Goal: Information Seeking & Learning: Learn about a topic

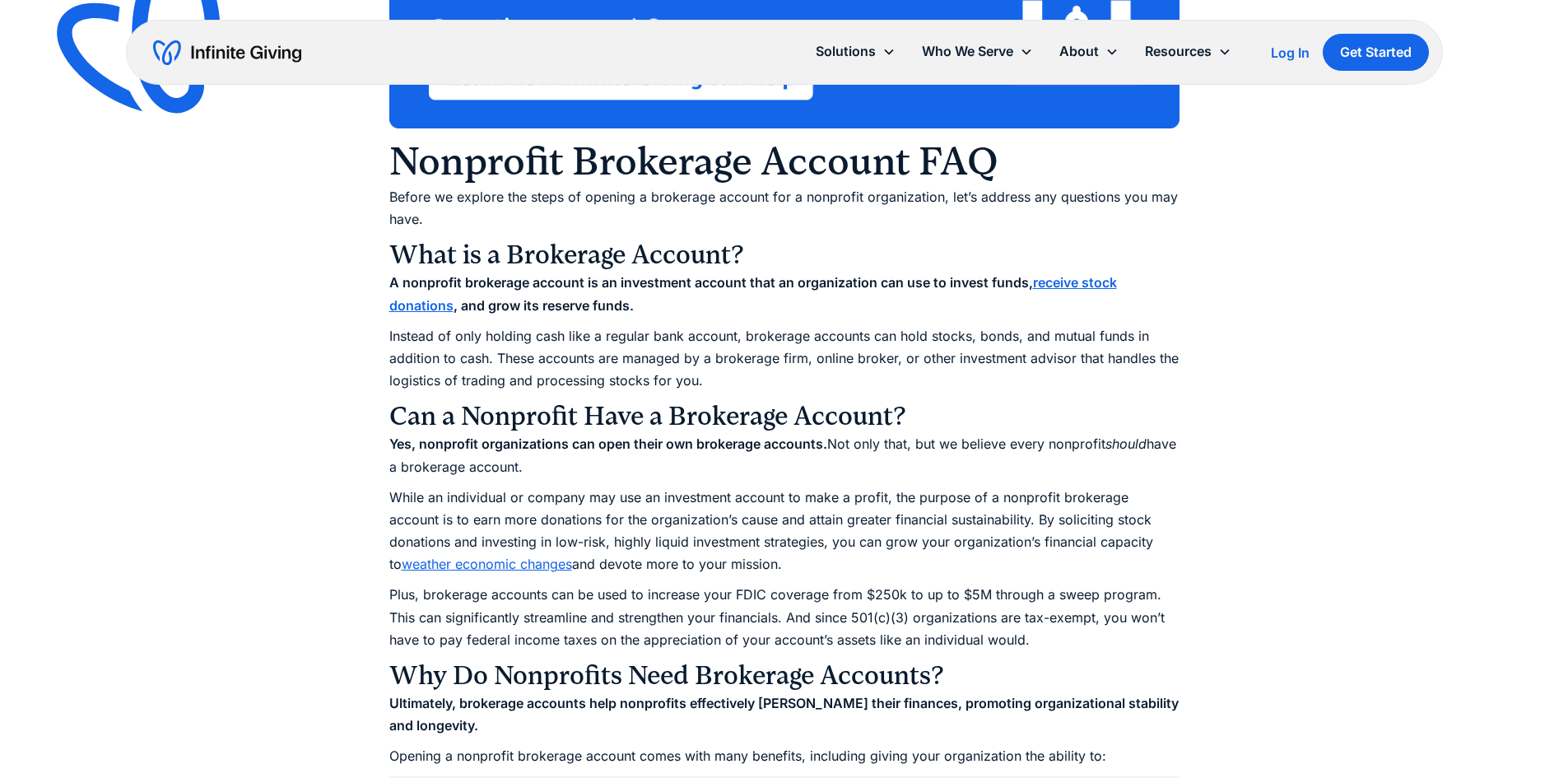
scroll to position [1379, 0]
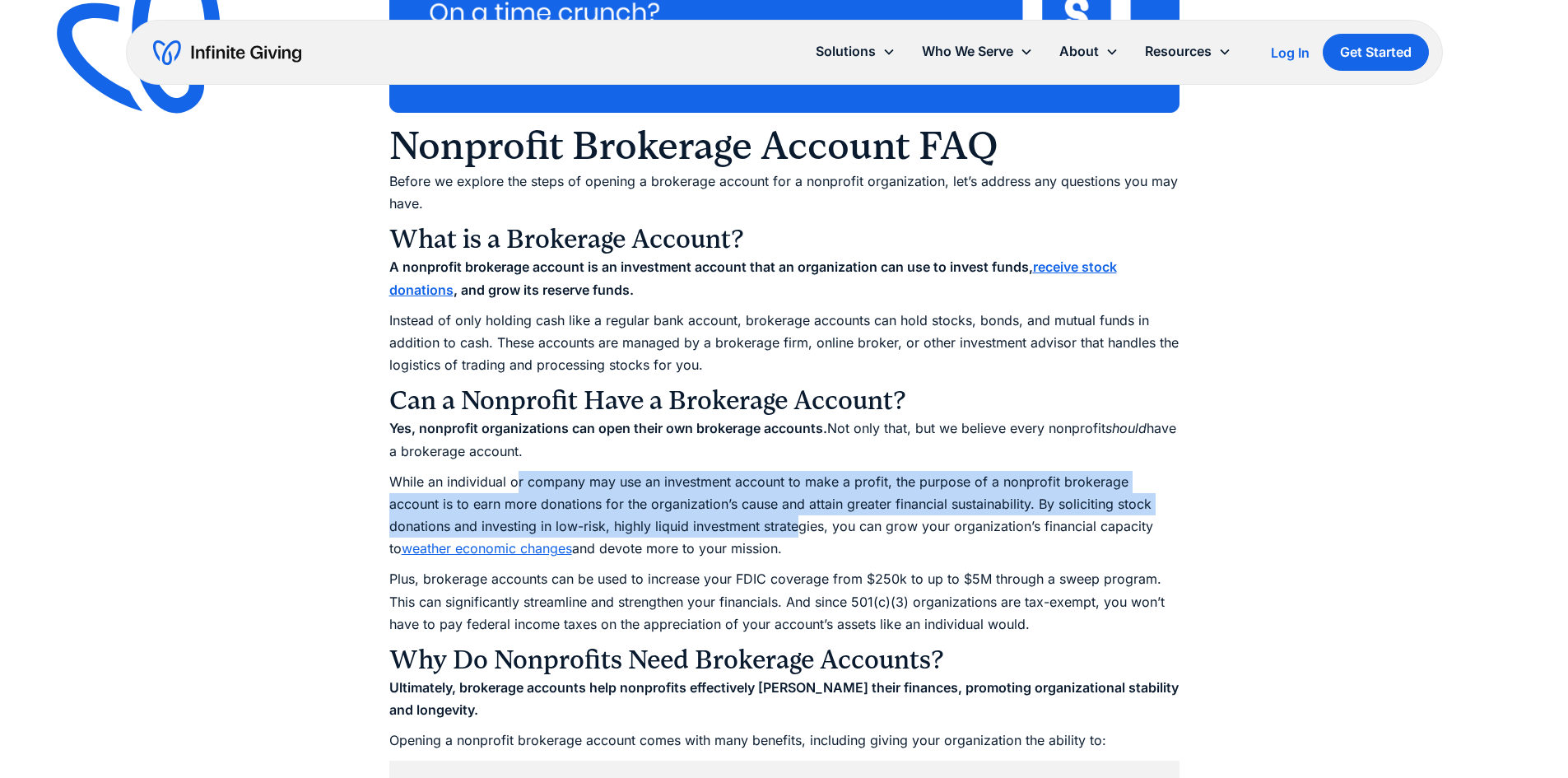
drag, startPoint x: 515, startPoint y: 481, endPoint x: 734, endPoint y: 519, distance: 222.3
click at [734, 519] on p "While an individual or company may use an investment account to make a profit, …" at bounding box center [784, 516] width 790 height 90
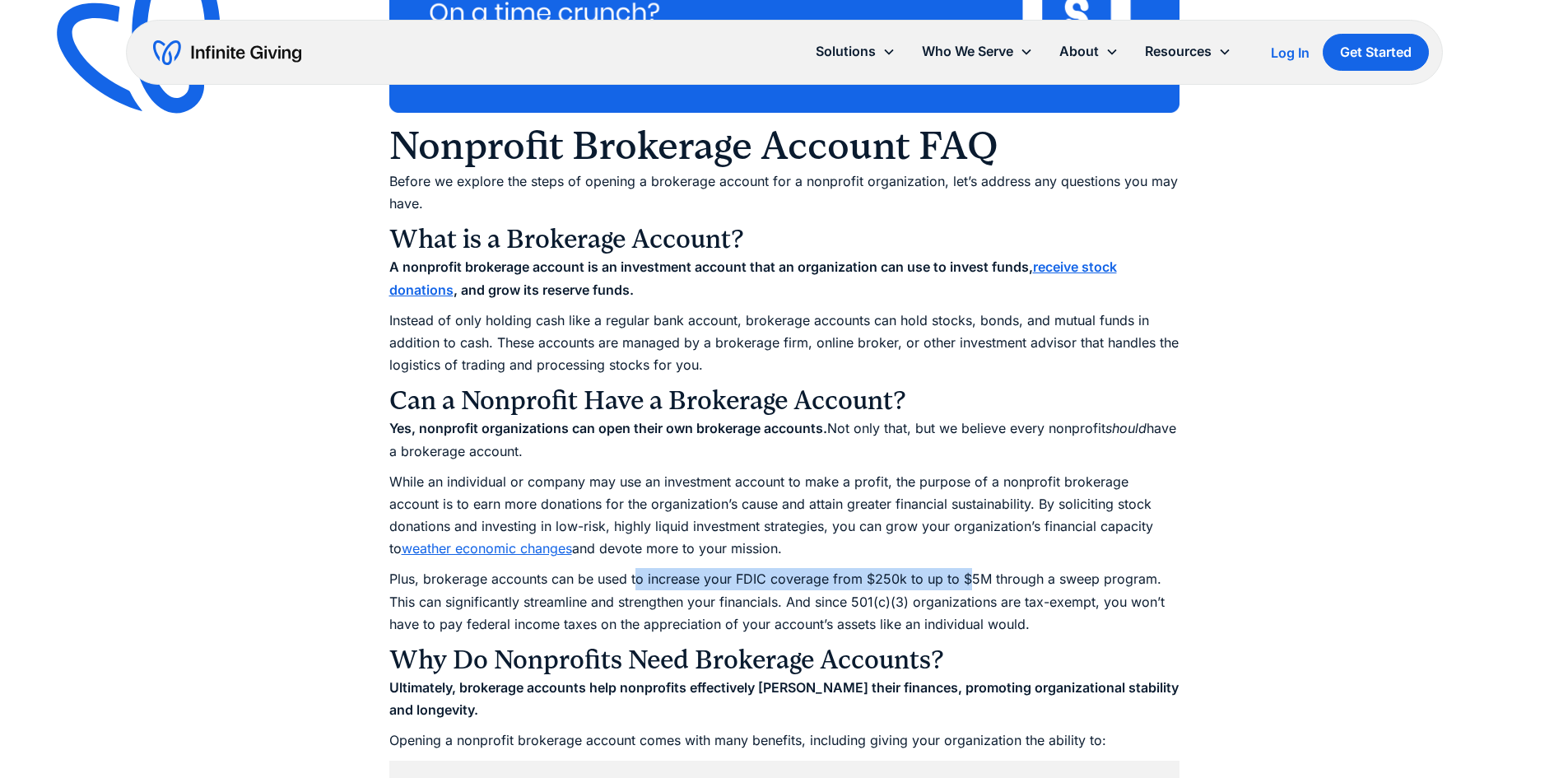
drag, startPoint x: 639, startPoint y: 586, endPoint x: 964, endPoint y: 587, distance: 325.0
click at [964, 587] on p "Plus, brokerage accounts can be used to increase your FDIC coverage from $250k …" at bounding box center [784, 602] width 790 height 68
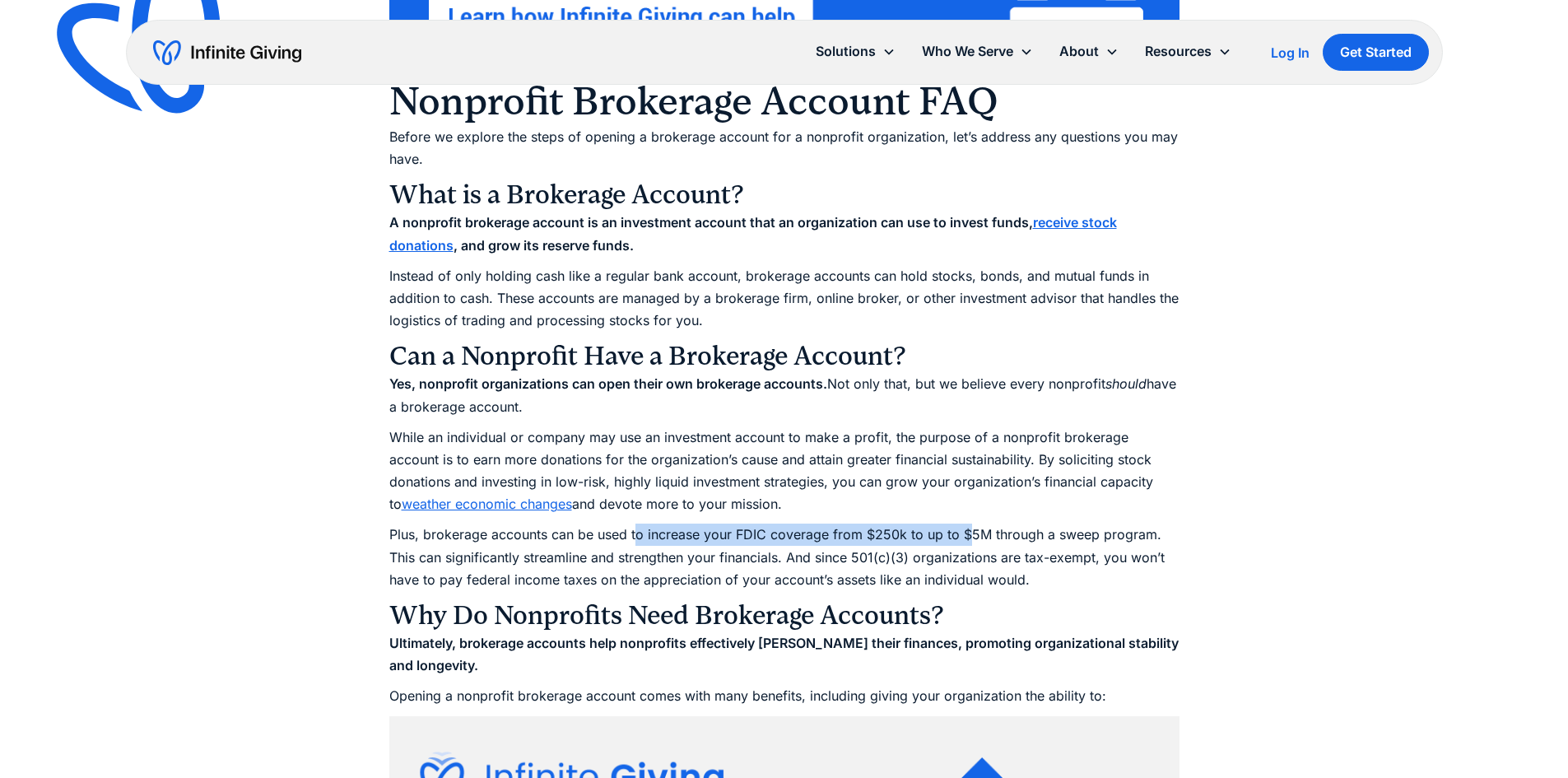
scroll to position [1462, 0]
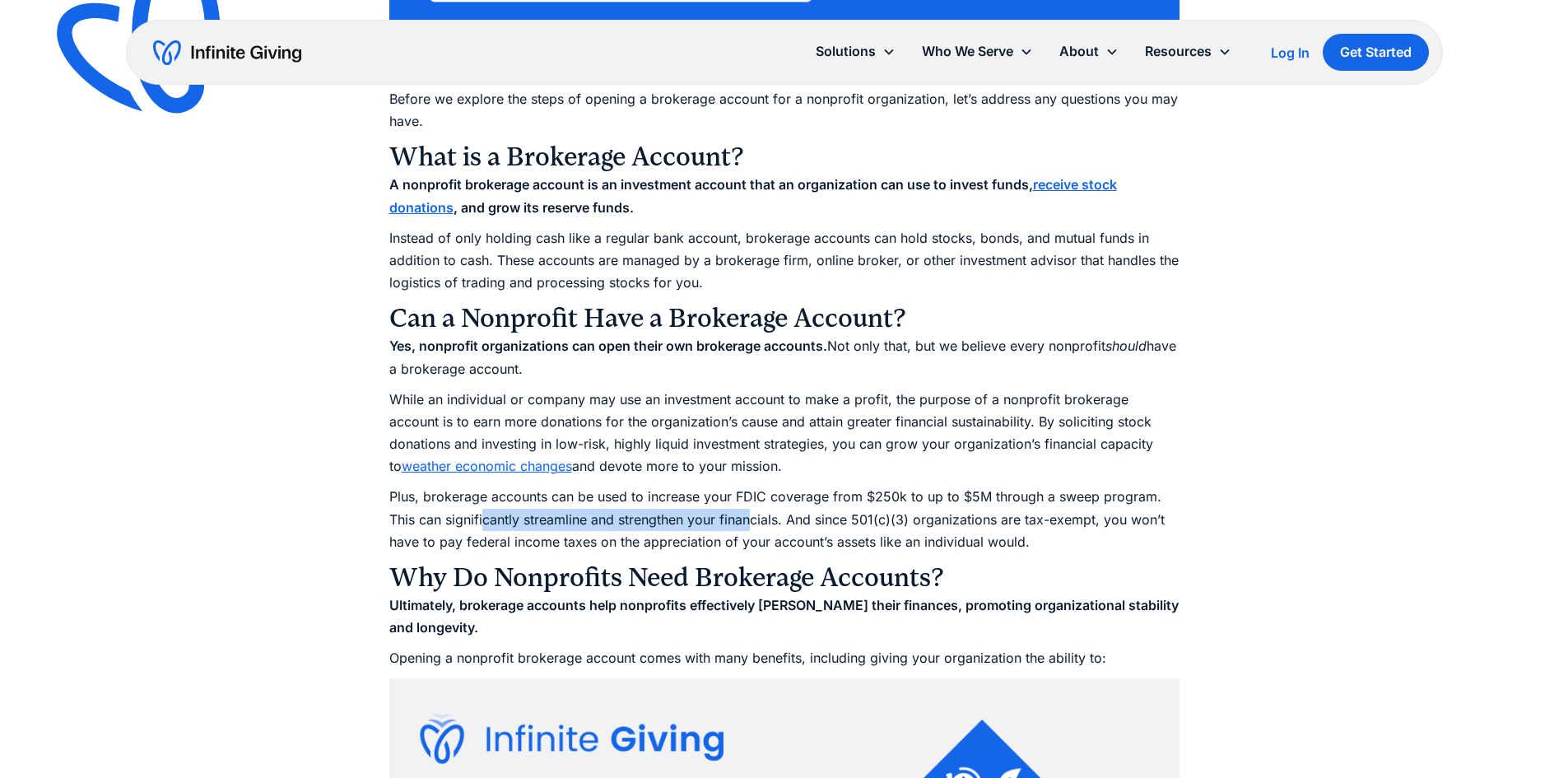
drag, startPoint x: 486, startPoint y: 520, endPoint x: 752, endPoint y: 516, distance: 266.0
click at [752, 516] on p "Plus, brokerage accounts can be used to increase your FDIC coverage from $250k …" at bounding box center [784, 520] width 790 height 68
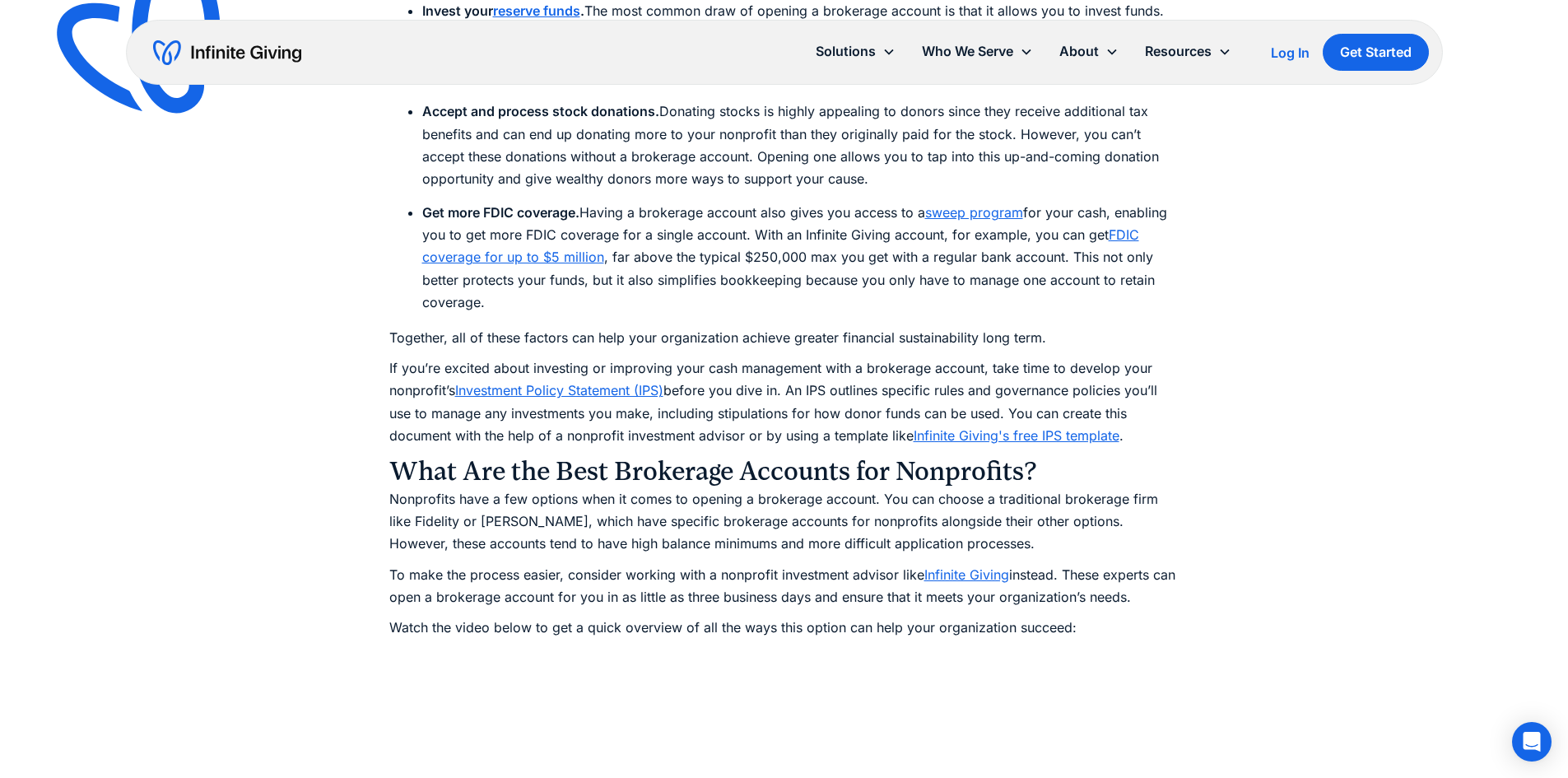
scroll to position [2944, 0]
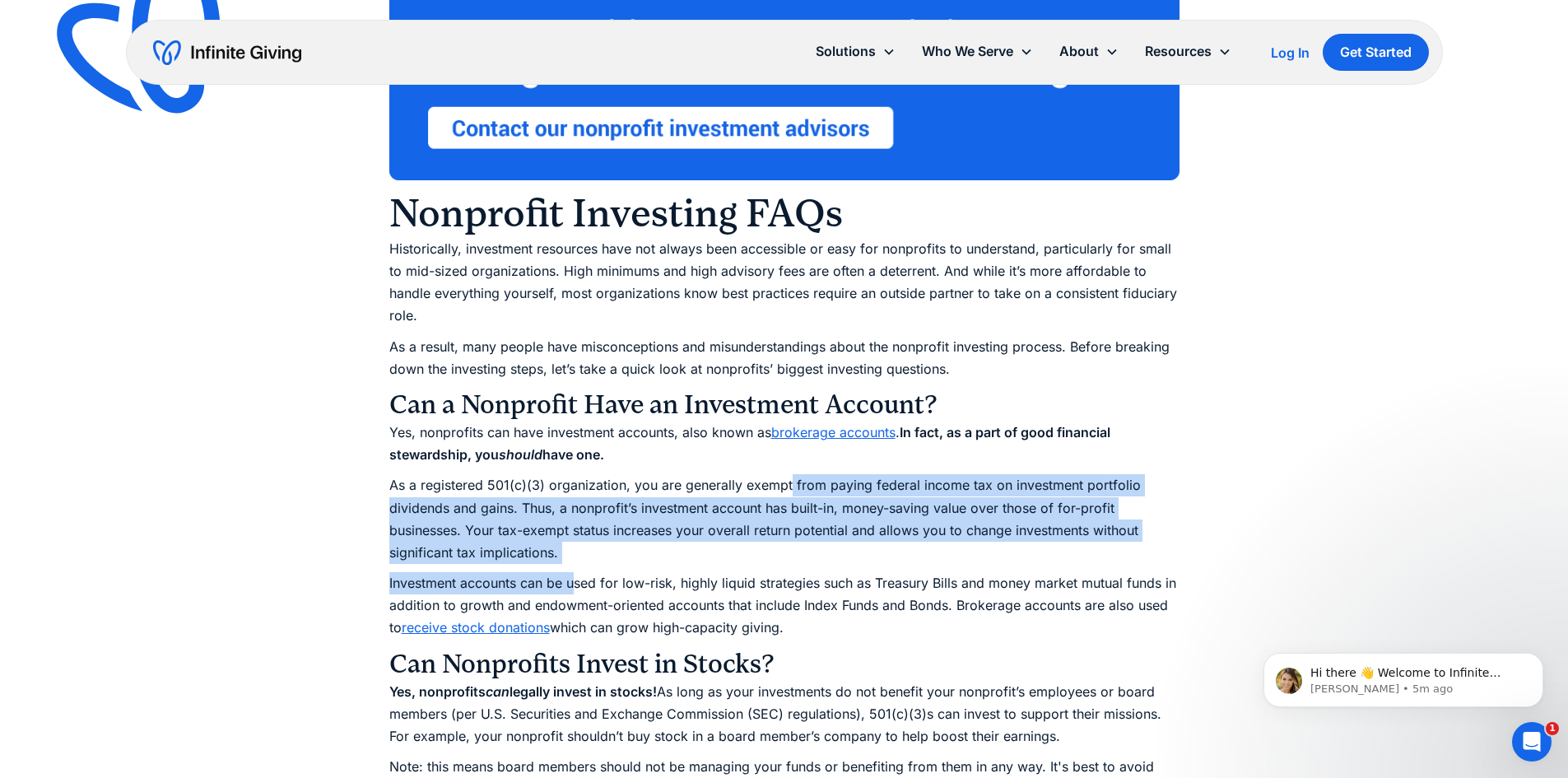
drag, startPoint x: 849, startPoint y: 481, endPoint x: 578, endPoint y: 565, distance: 283.7
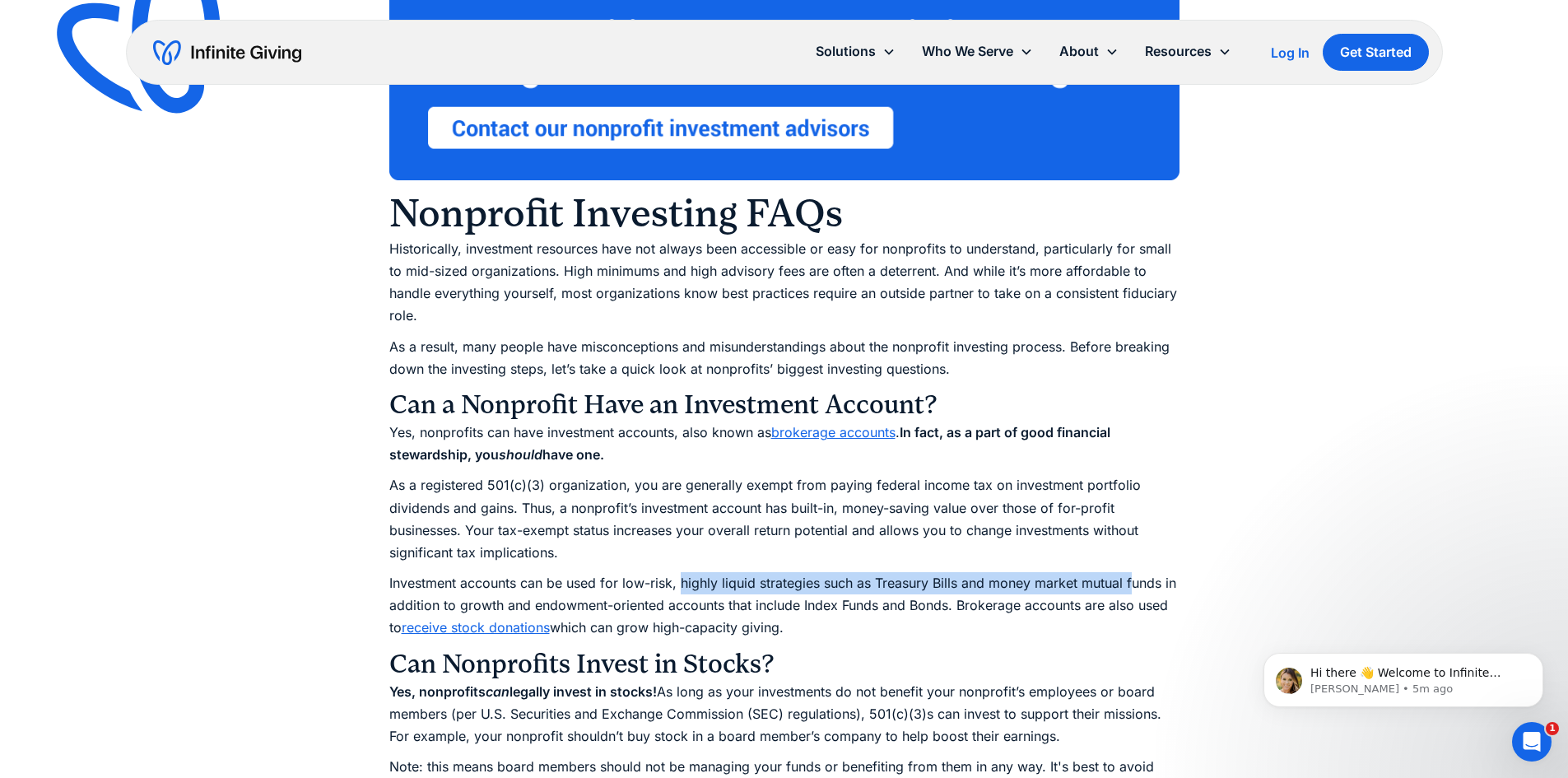
drag, startPoint x: 683, startPoint y: 577, endPoint x: 1133, endPoint y: 588, distance: 450.1
click at [1133, 588] on p "Investment accounts can be used for low-risk, highly liquid strategies such as …" at bounding box center [784, 606] width 790 height 68
